Goal: Task Accomplishment & Management: Use online tool/utility

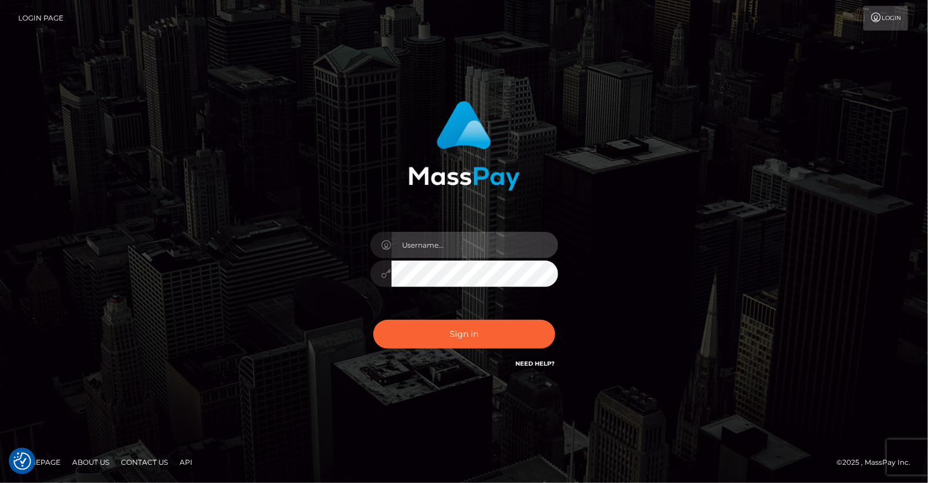
click at [454, 244] on input "text" at bounding box center [474, 245] width 167 height 26
type input "yjoshi"
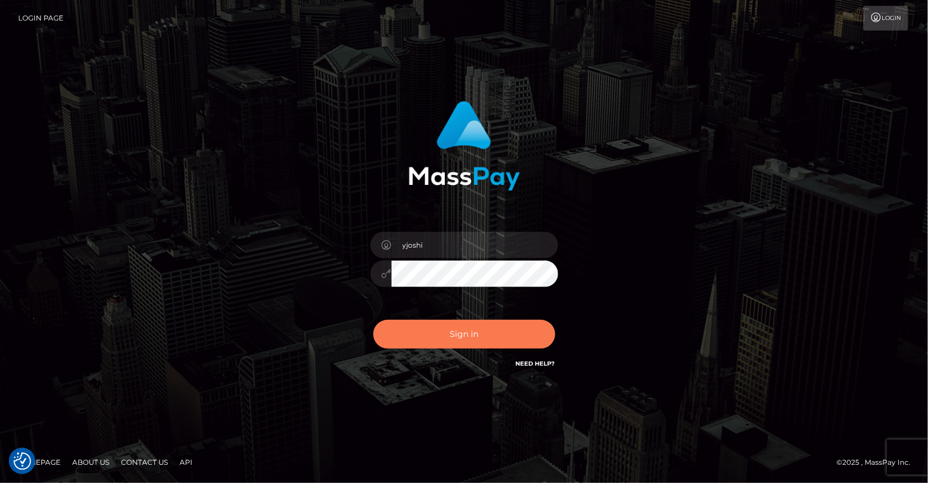
click at [471, 337] on button "Sign in" at bounding box center [464, 334] width 182 height 29
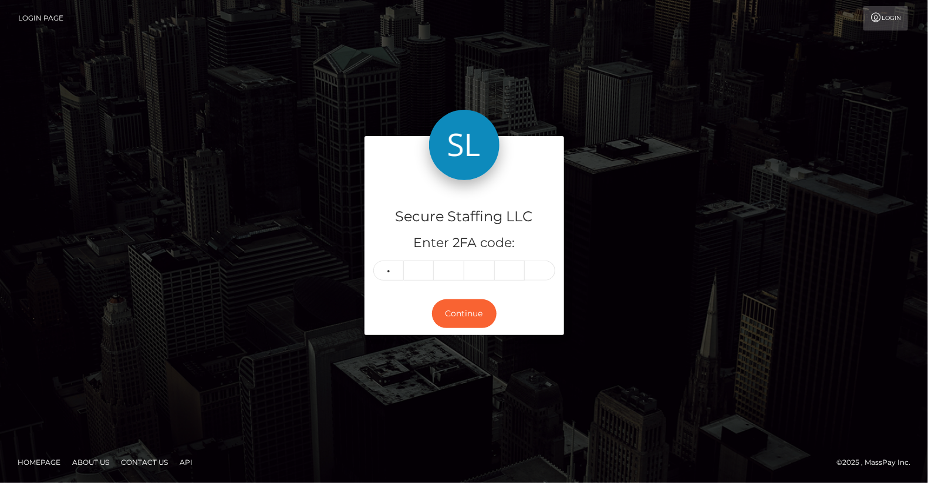
type input "1"
type input "7"
type input "9"
click at [392, 273] on input "1" at bounding box center [388, 271] width 31 height 20
type input "5"
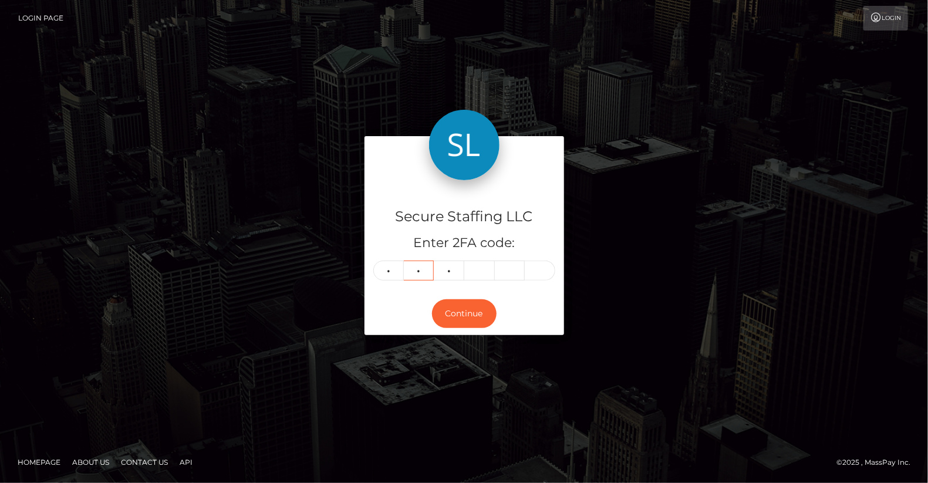
type input "4"
type input "6"
type input "3"
type input "0"
type input "2"
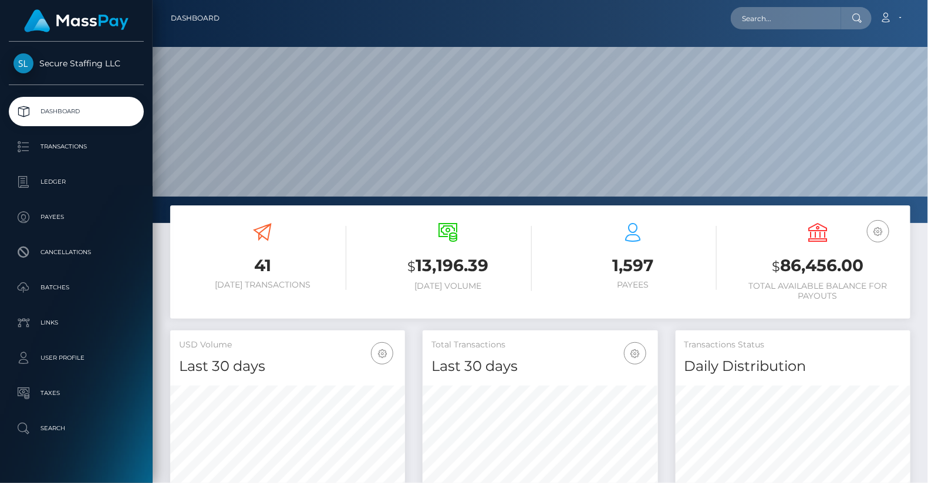
scroll to position [208, 235]
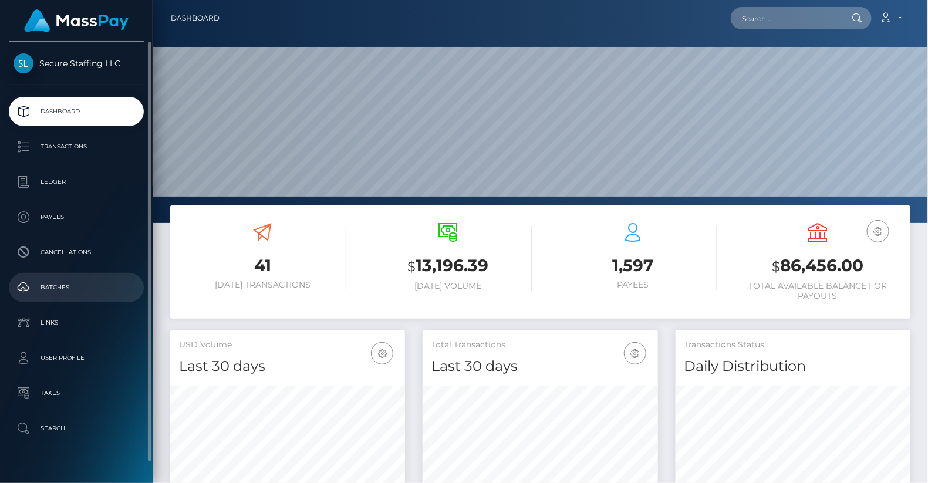
click at [76, 289] on p "Batches" at bounding box center [76, 288] width 126 height 18
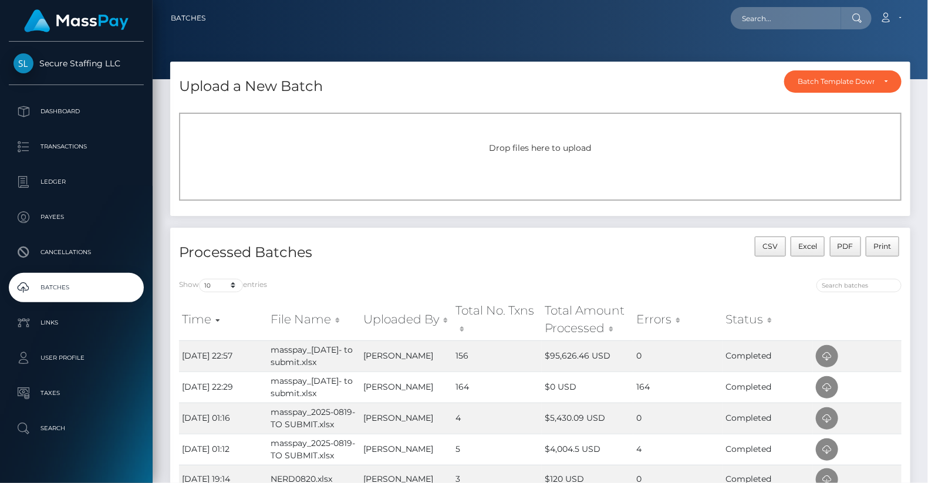
click at [546, 157] on div "Drop files here to upload" at bounding box center [540, 157] width 722 height 88
